Goal: Navigation & Orientation: Find specific page/section

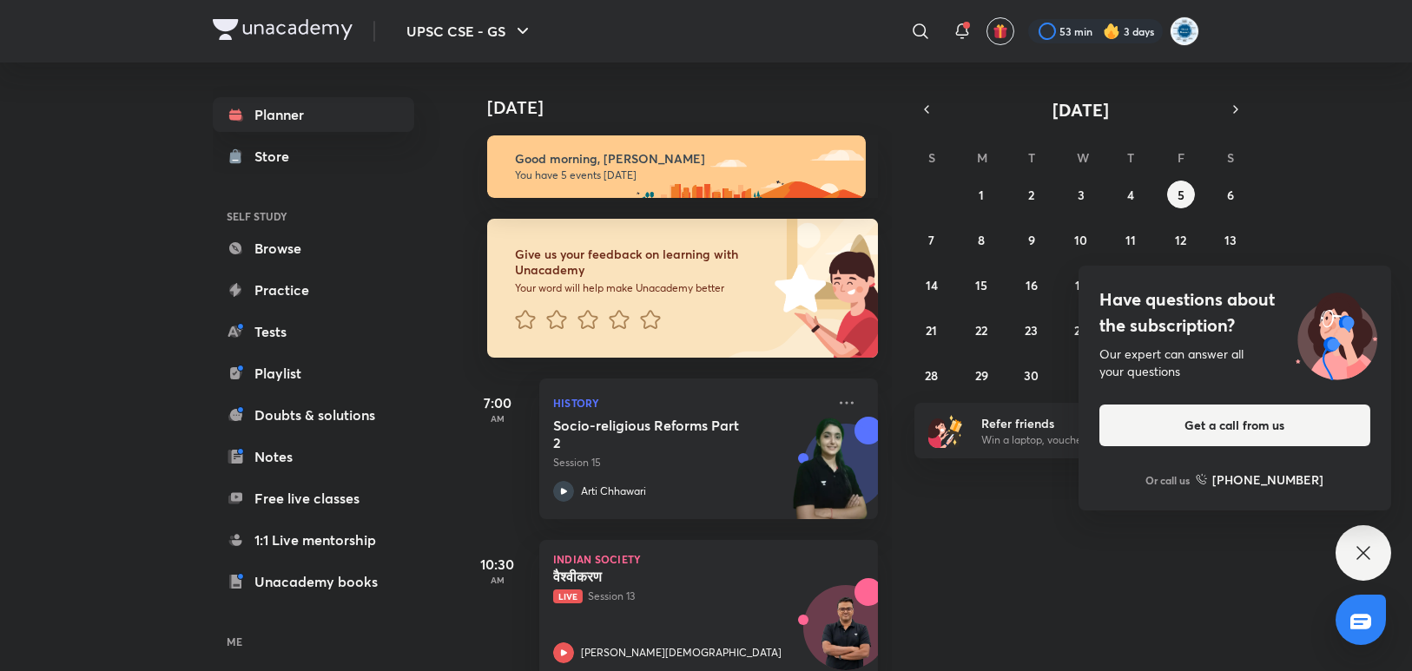
click at [1353, 559] on icon at bounding box center [1363, 553] width 21 height 21
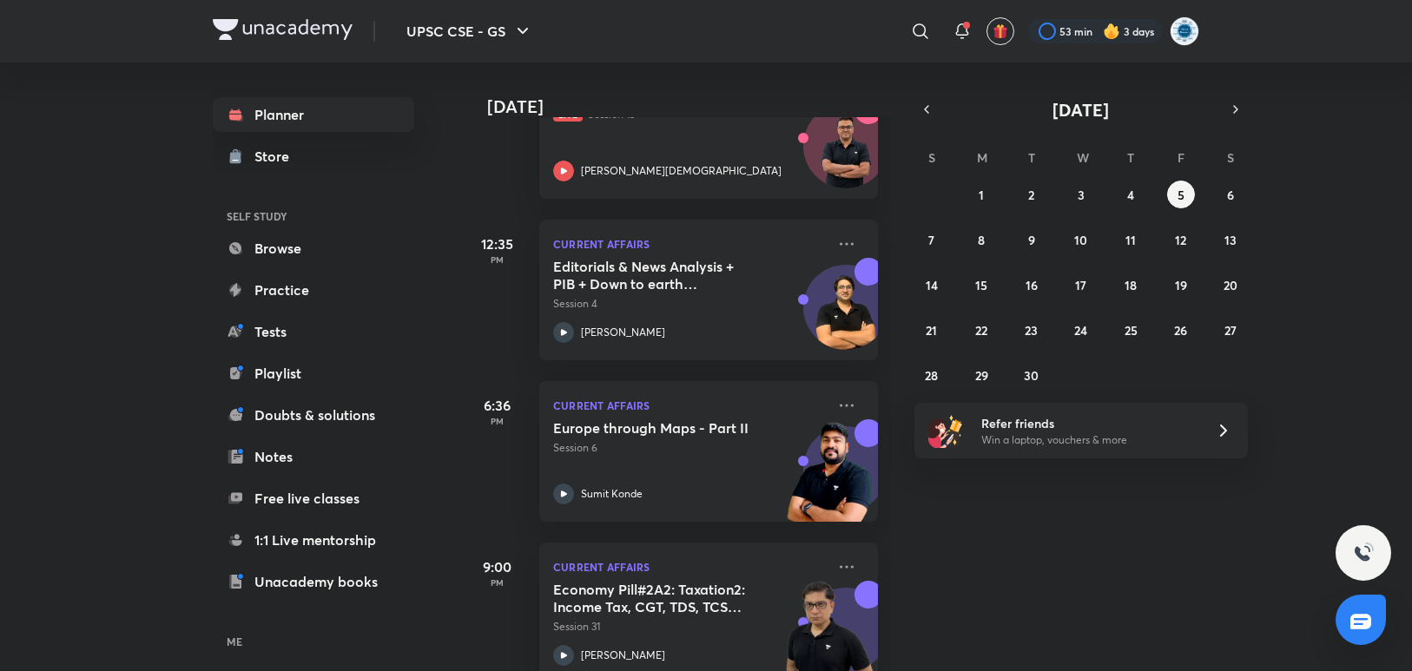
scroll to position [521, 0]
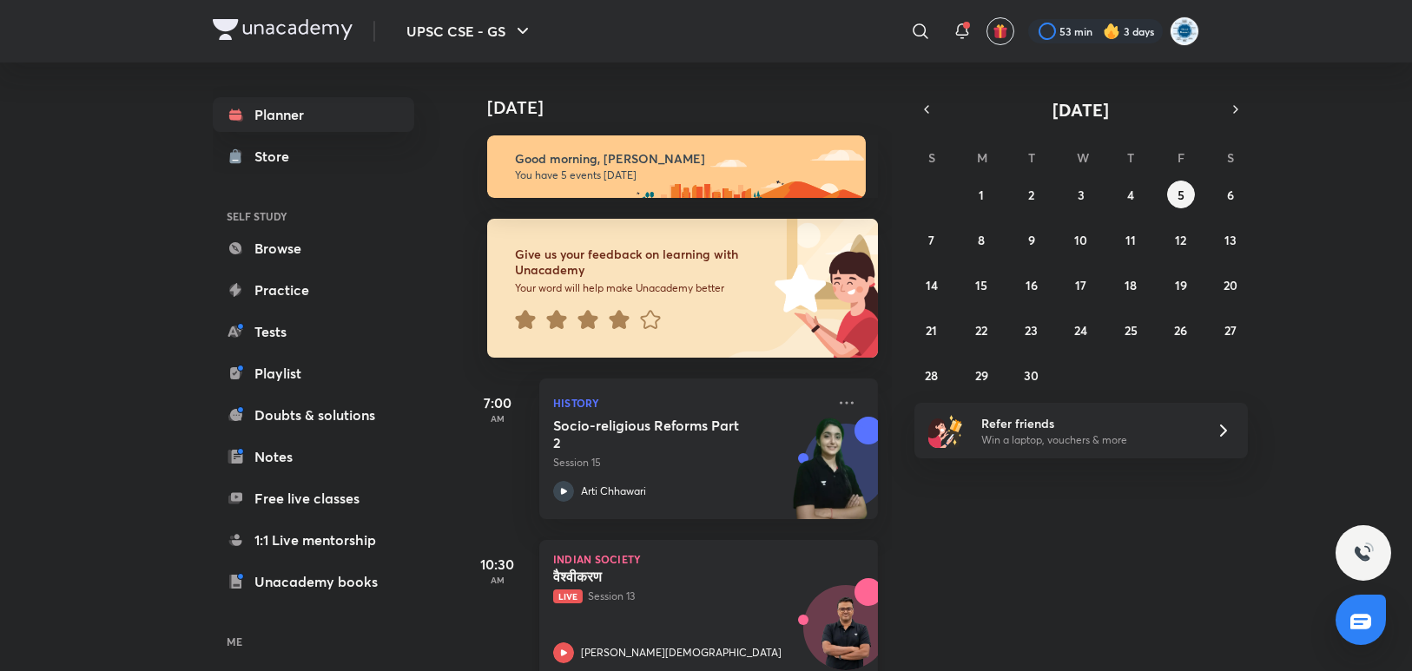
scroll to position [521, 0]
